Goal: Task Accomplishment & Management: Manage account settings

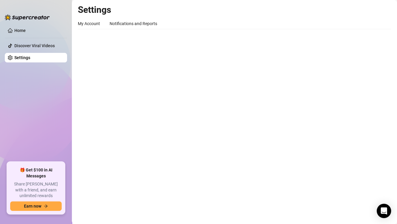
click at [185, 54] on main "Settings My Account Notifications and Reports Profile image Your profile isn’t …" at bounding box center [234, 112] width 325 height 224
